Goal: Find specific page/section: Find specific page/section

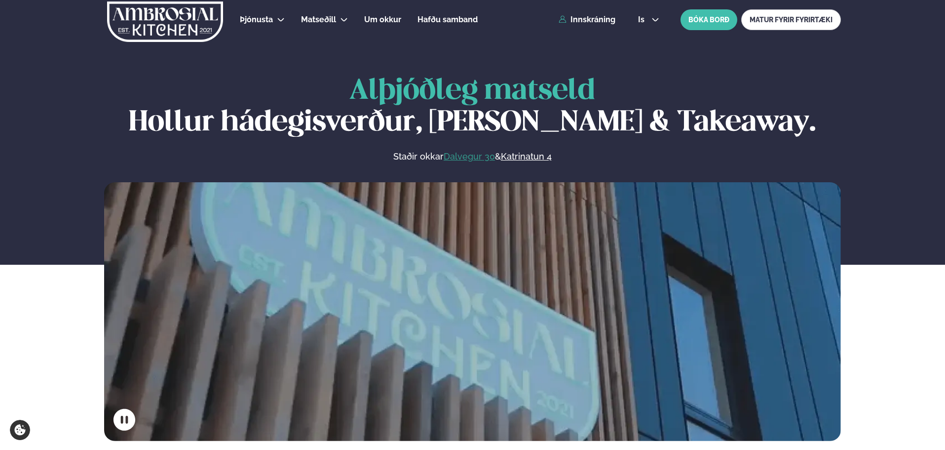
click at [483, 154] on link "Dalvegur 30" at bounding box center [469, 156] width 51 height 12
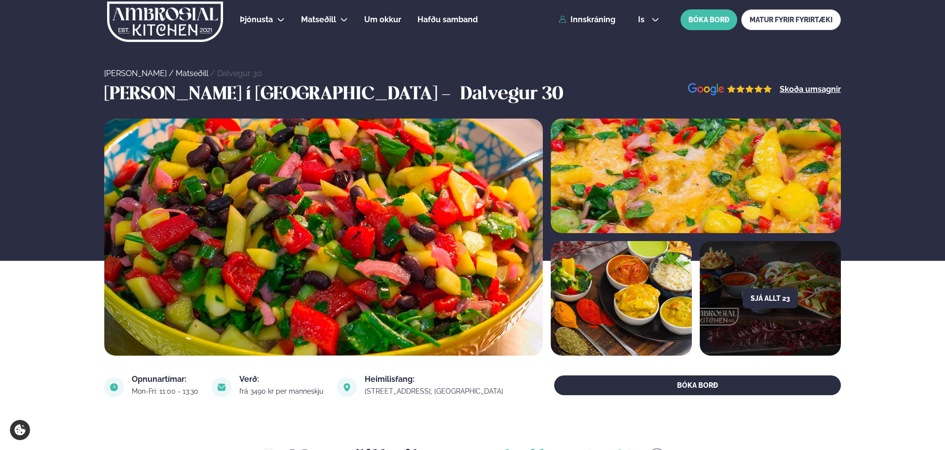
click at [206, 19] on img at bounding box center [165, 21] width 118 height 40
